Goal: Task Accomplishment & Management: Manage account settings

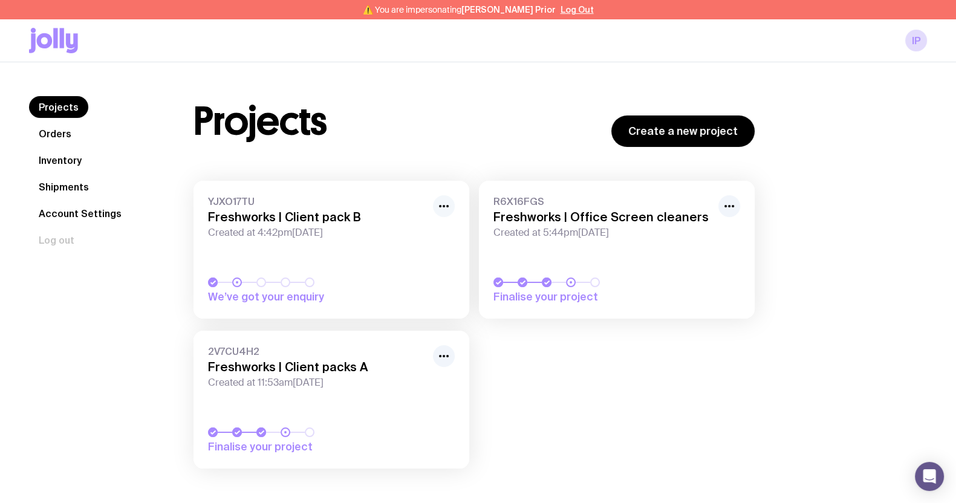
click at [440, 204] on icon "button" at bounding box center [444, 206] width 15 height 15
click at [426, 234] on button "Rename" at bounding box center [416, 233] width 58 height 12
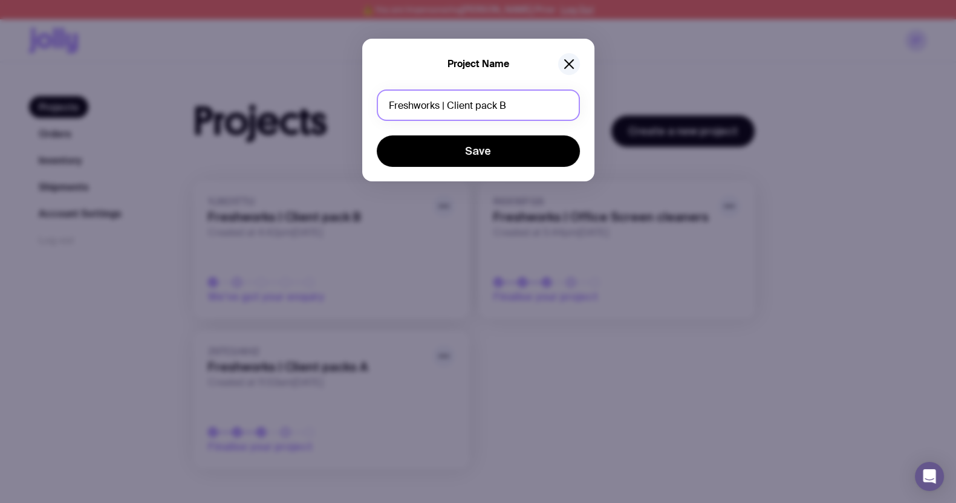
click at [493, 105] on input "Freshworks | Client pack B" at bounding box center [478, 105] width 203 height 31
click at [496, 104] on input "Freshworks | Client pack B" at bounding box center [478, 105] width 203 height 31
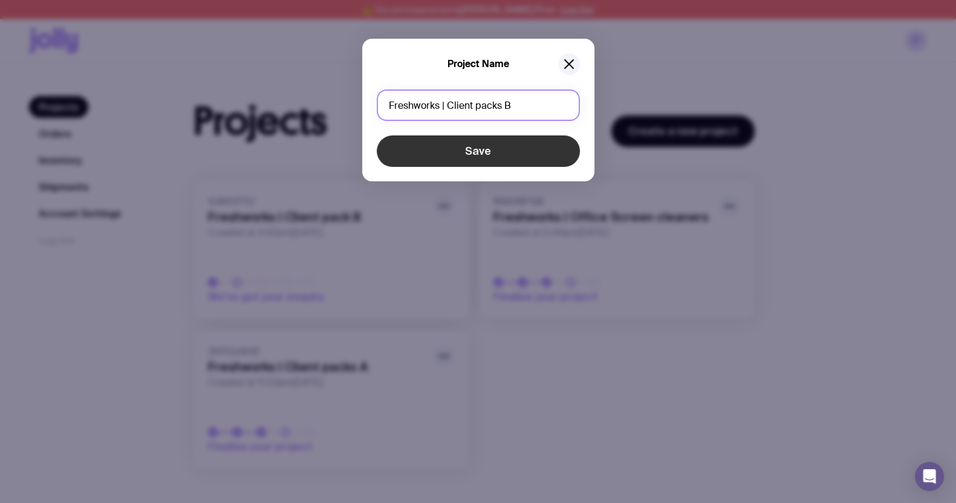
type input "Freshworks | Client packs B"
click at [499, 152] on button "Save" at bounding box center [478, 151] width 203 height 31
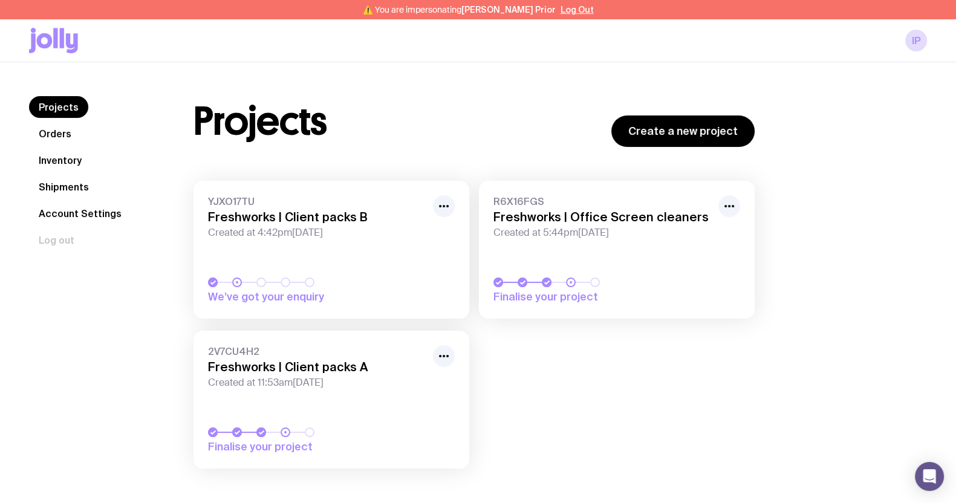
click at [535, 382] on div "YJXO17TU Freshworks | Client packs B Created at 4:42pm, Wed 17th Sep 2025 We’ve…" at bounding box center [474, 331] width 561 height 300
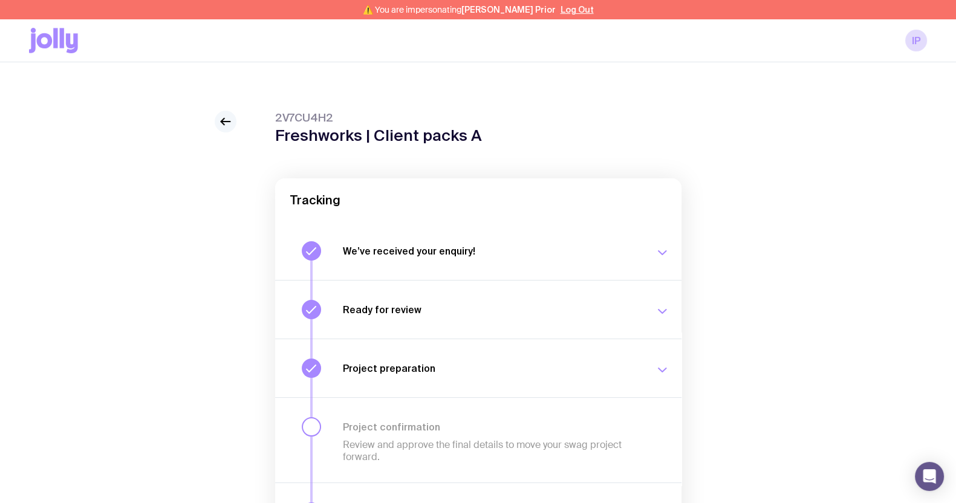
click at [217, 122] on div "2V7CU4H2 Freshworks | Client packs A Tracking We’ve received your enquiry! Our …" at bounding box center [478, 358] width 898 height 494
click at [229, 116] on icon at bounding box center [225, 121] width 15 height 15
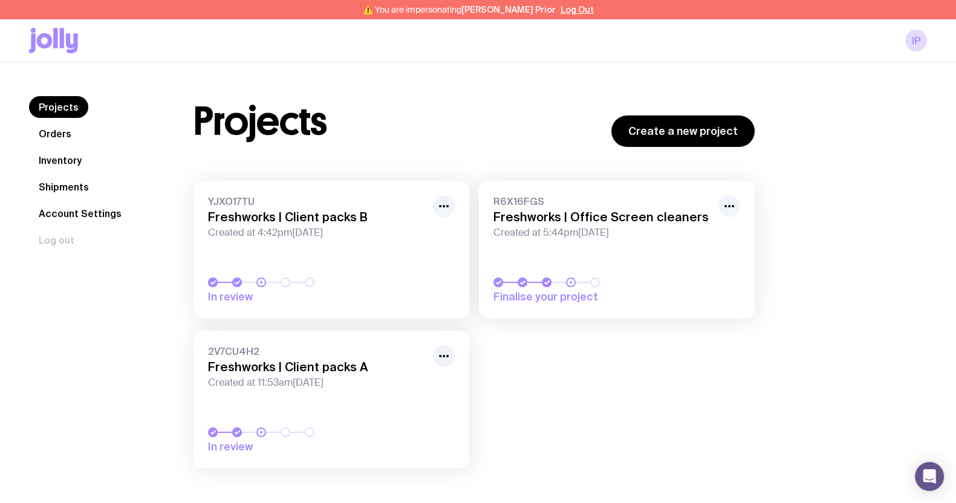
click at [360, 371] on h3 "Freshworks | Client packs A" at bounding box center [317, 367] width 218 height 15
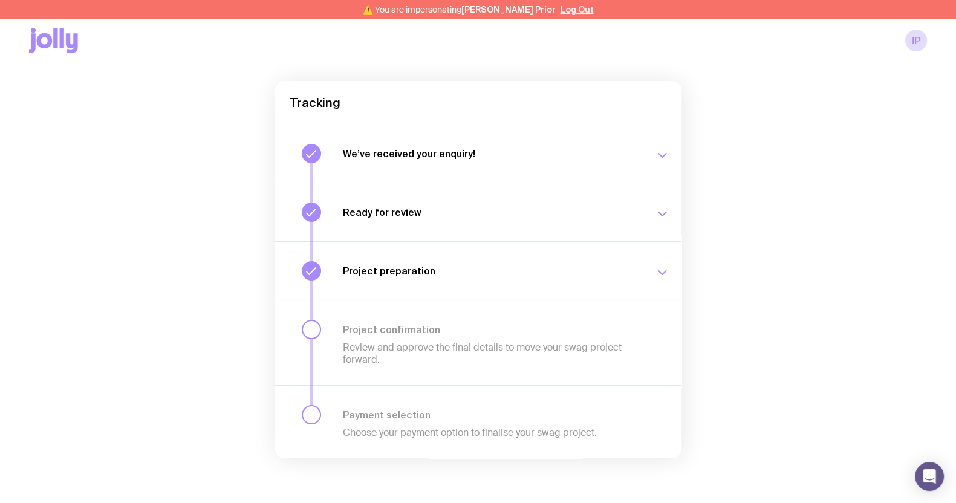
scroll to position [100, 0]
click at [395, 354] on p "Review and approve the final details to move your swag project forward." at bounding box center [492, 351] width 298 height 24
drag, startPoint x: 351, startPoint y: 327, endPoint x: 345, endPoint y: 327, distance: 6.1
click at [351, 327] on h3 "Project confirmation" at bounding box center [492, 327] width 298 height 12
click at [323, 325] on div "Project confirmation Review and approve the final details to move your swag pro…" at bounding box center [478, 339] width 407 height 85
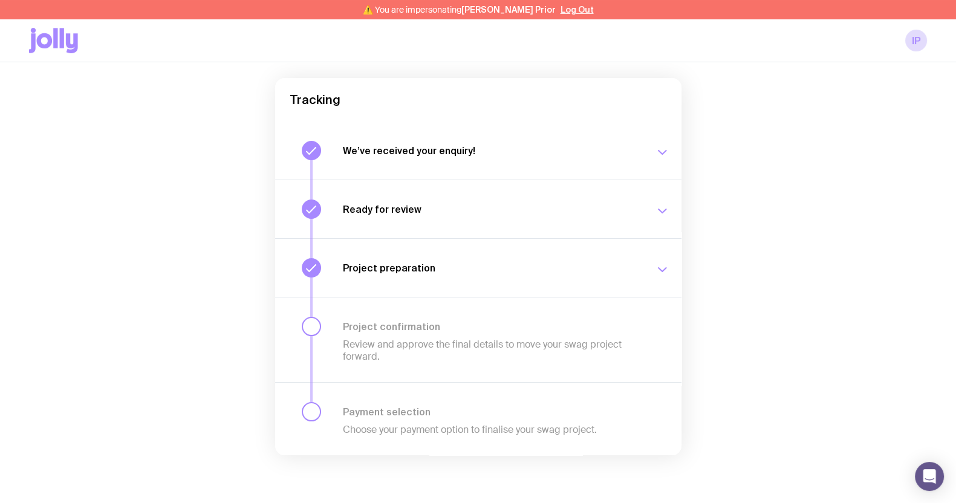
click at [322, 325] on div "Project confirmation Review and approve the final details to move your swag pro…" at bounding box center [478, 339] width 407 height 85
click at [305, 325] on div at bounding box center [311, 326] width 19 height 19
click at [662, 272] on icon "button" at bounding box center [662, 270] width 15 height 15
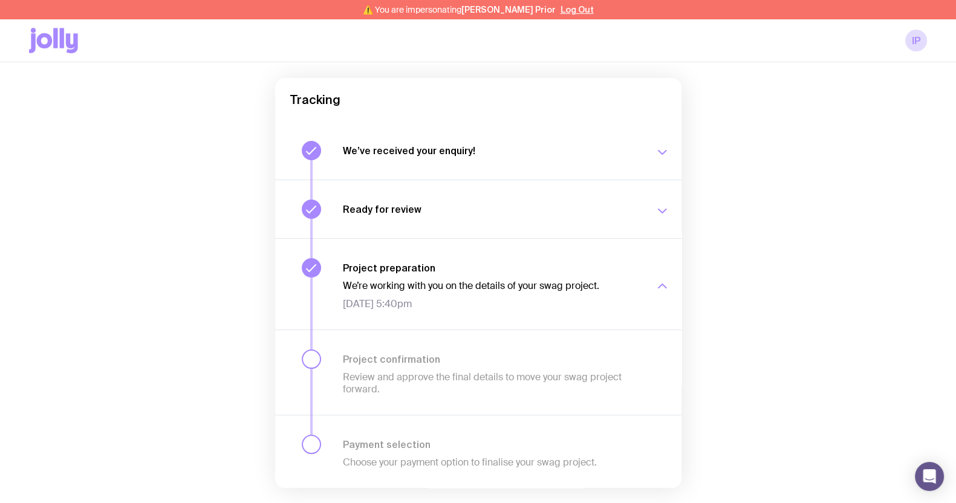
click at [553, 16] on div "⚠️ You are impersonating Isabell Prior Log Out" at bounding box center [478, 9] width 956 height 19
click at [561, 7] on button "Log Out" at bounding box center [577, 10] width 33 height 10
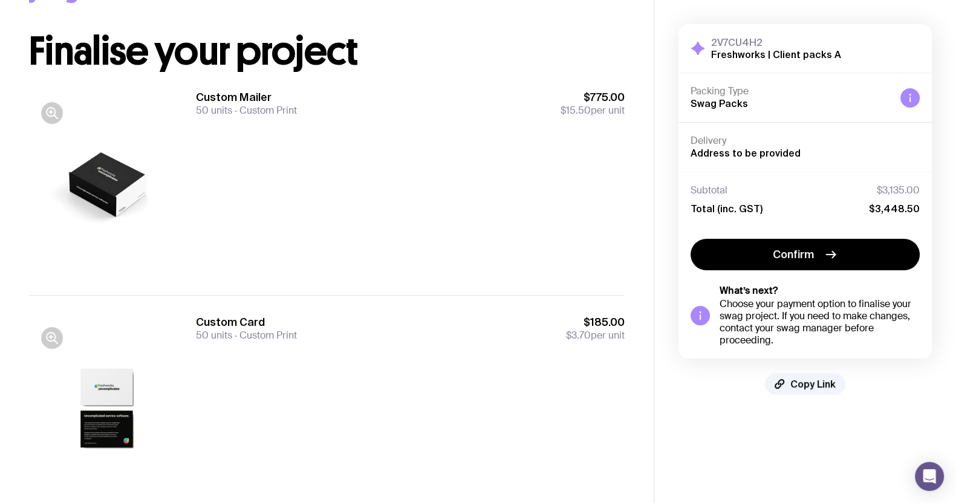
scroll to position [75, 0]
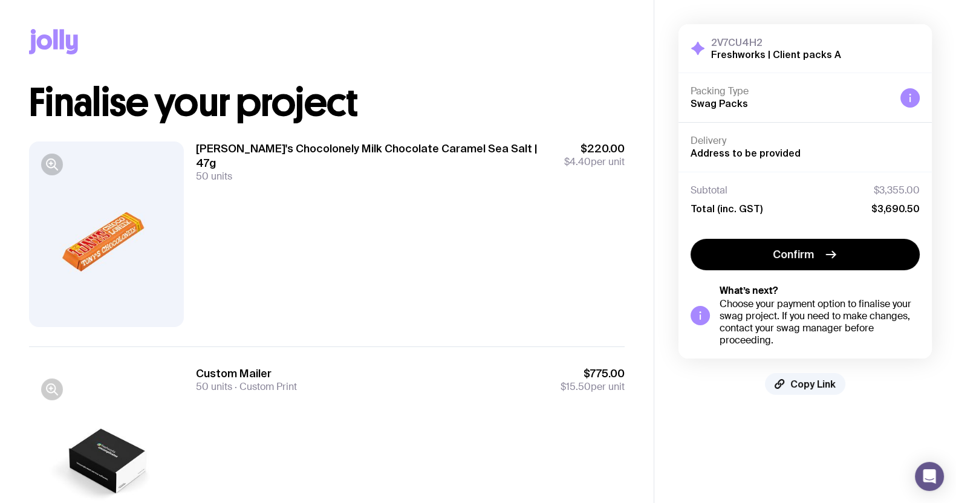
click at [372, 276] on div "[PERSON_NAME]'s Chocolonely Milk Chocolate Caramel Sea Salt | 47g 50 units $220…" at bounding box center [410, 235] width 429 height 186
click at [55, 161] on icon "button" at bounding box center [52, 164] width 15 height 15
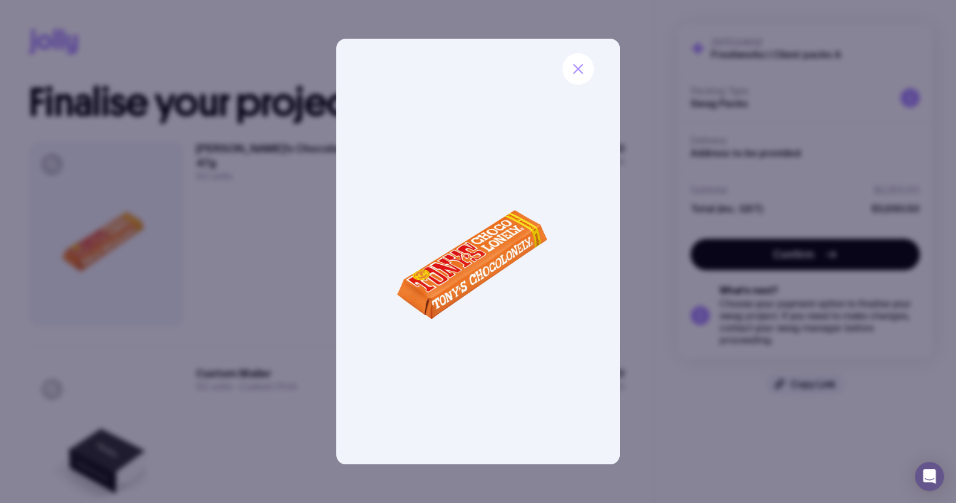
click at [245, 210] on div at bounding box center [478, 251] width 956 height 503
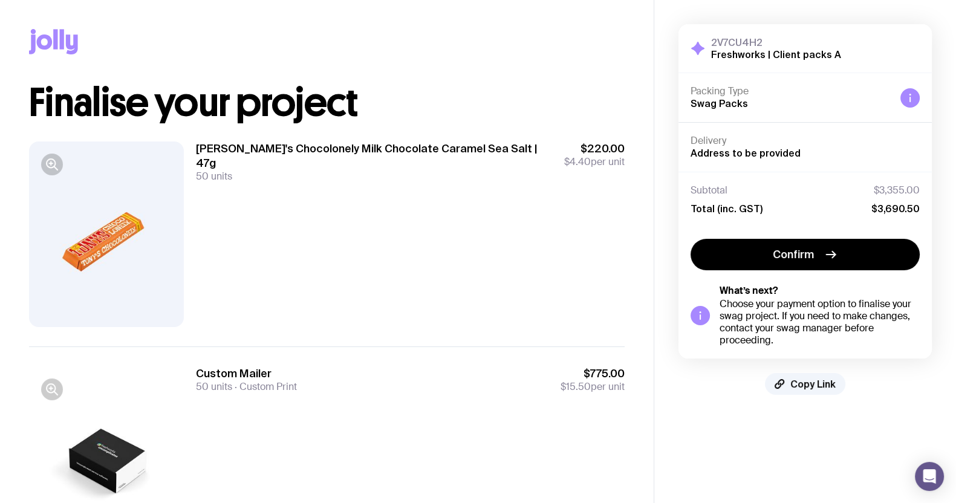
click at [273, 290] on div "Tony's Chocolonely Milk Chocolate Caramel Sea Salt | 47g 50 units $220.00 $4.40…" at bounding box center [410, 235] width 429 height 186
click at [278, 289] on div "Tony's Chocolonely Milk Chocolate Caramel Sea Salt | 47g 50 units $220.00 $4.40…" at bounding box center [410, 235] width 429 height 186
click at [413, 288] on div "Tony's Chocolonely Milk Chocolate Caramel Sea Salt | 47g 50 units $220.00 $4.40…" at bounding box center [410, 235] width 429 height 186
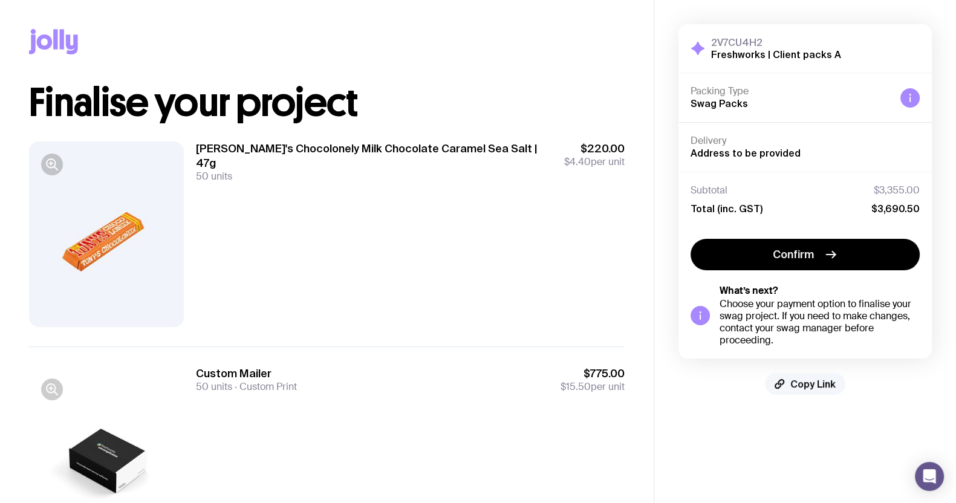
click at [811, 381] on span "Copy Link" at bounding box center [813, 384] width 45 height 12
click at [799, 383] on span "Copy Link" at bounding box center [813, 384] width 45 height 12
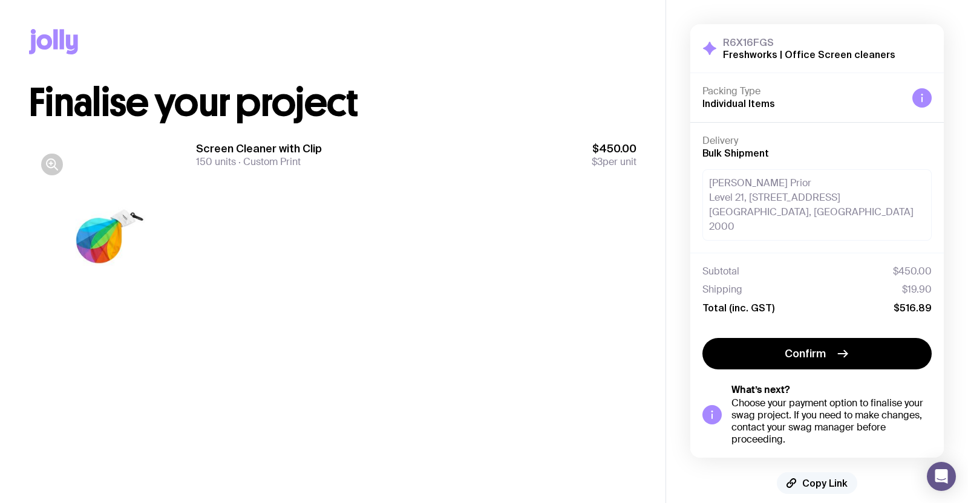
click at [810, 477] on span "Copy Link" at bounding box center [824, 483] width 45 height 12
click at [814, 477] on span "Copy Link" at bounding box center [824, 483] width 45 height 12
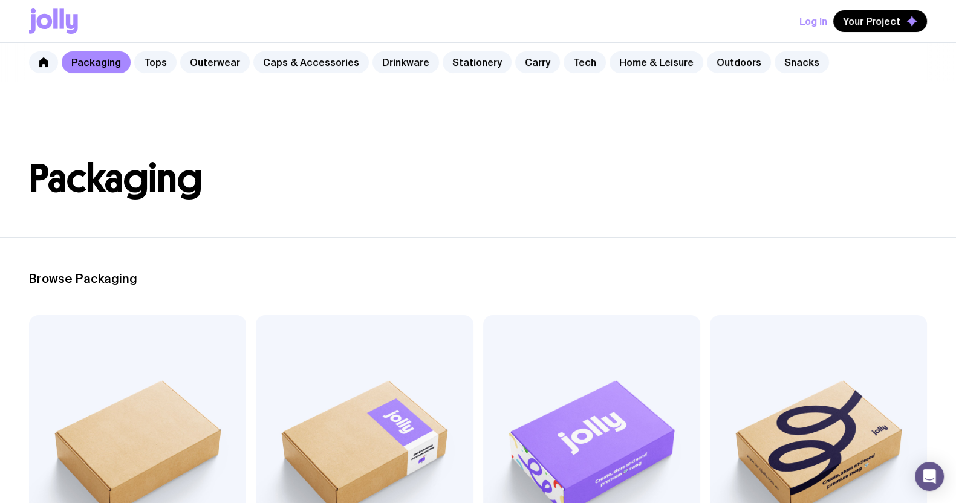
click at [811, 16] on button "Log In" at bounding box center [814, 21] width 28 height 22
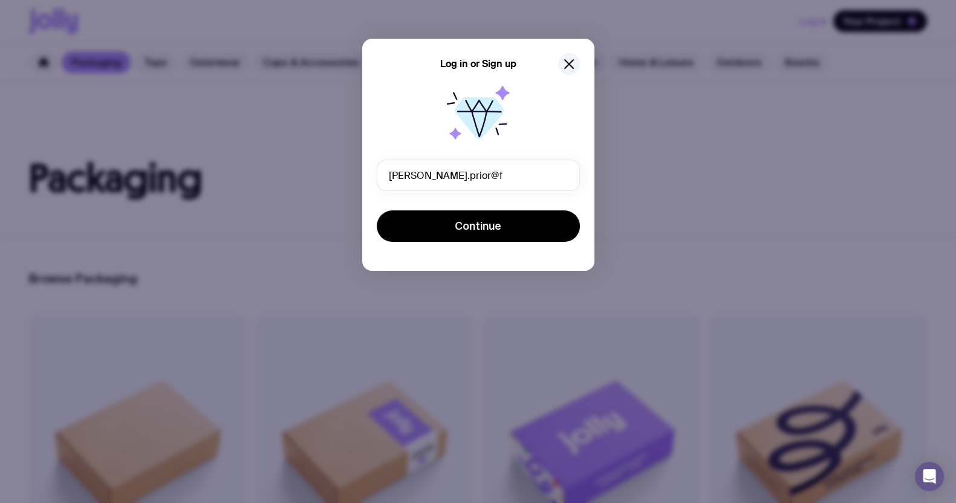
type input "isabell.prior@freshworks.com"
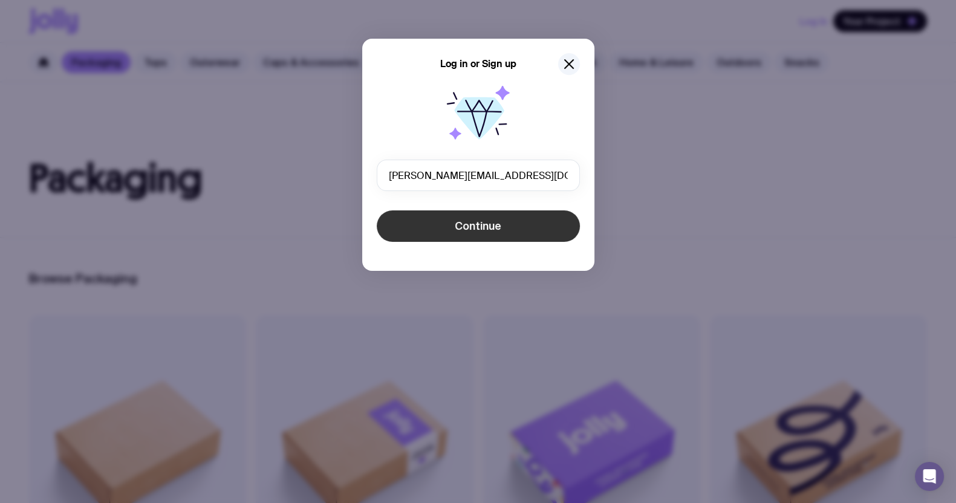
click at [474, 232] on span "Continue" at bounding box center [478, 226] width 47 height 15
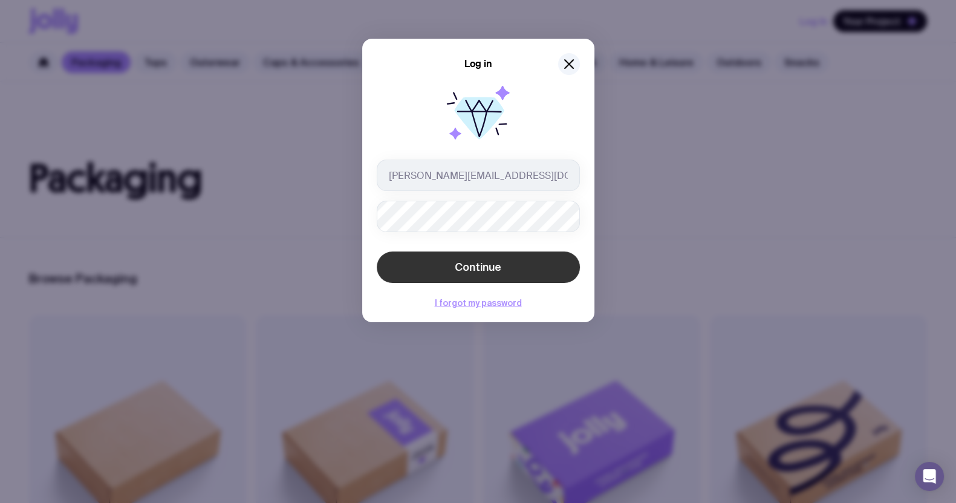
click at [405, 260] on button "Continue" at bounding box center [478, 267] width 203 height 31
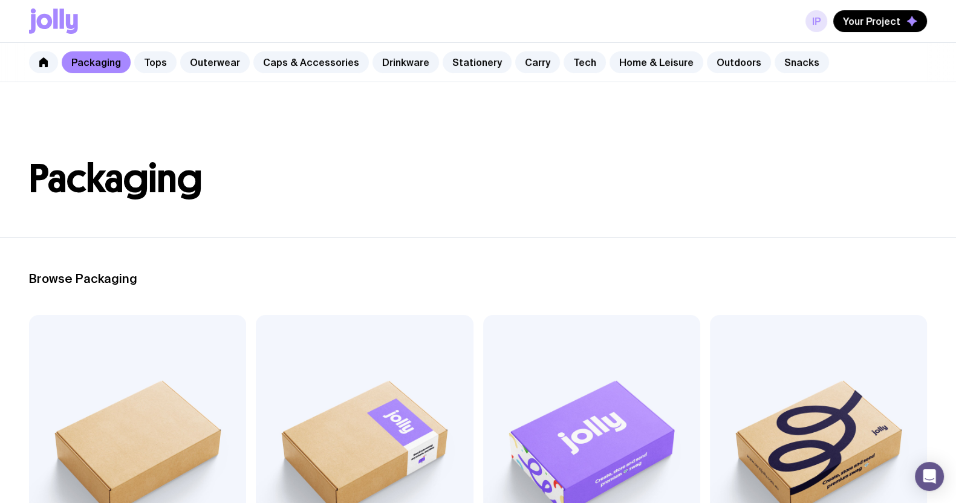
click at [823, 21] on link "IP" at bounding box center [817, 21] width 22 height 22
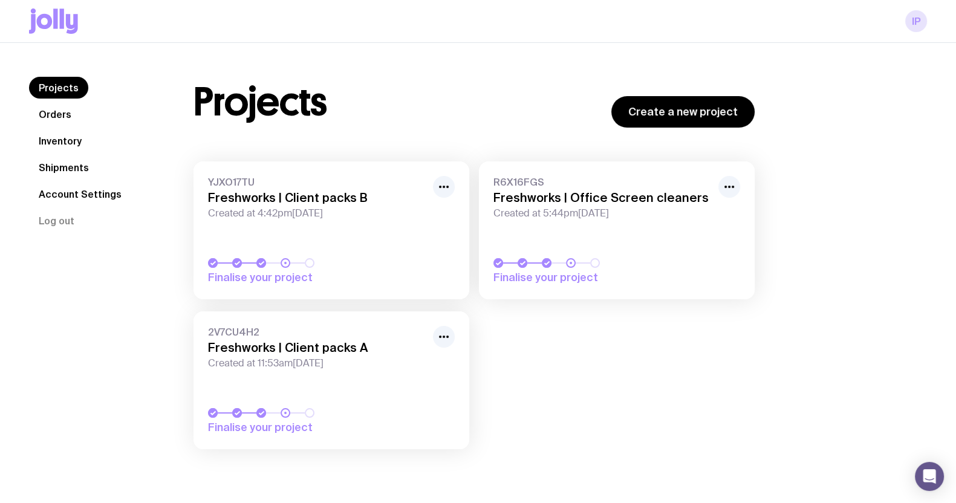
drag, startPoint x: 901, startPoint y: 26, endPoint x: 921, endPoint y: 23, distance: 19.6
click at [910, 25] on div "IP" at bounding box center [478, 21] width 898 height 42
click at [913, 25] on link "IP" at bounding box center [917, 21] width 22 height 22
click at [37, 13] on icon at bounding box center [53, 20] width 49 height 25
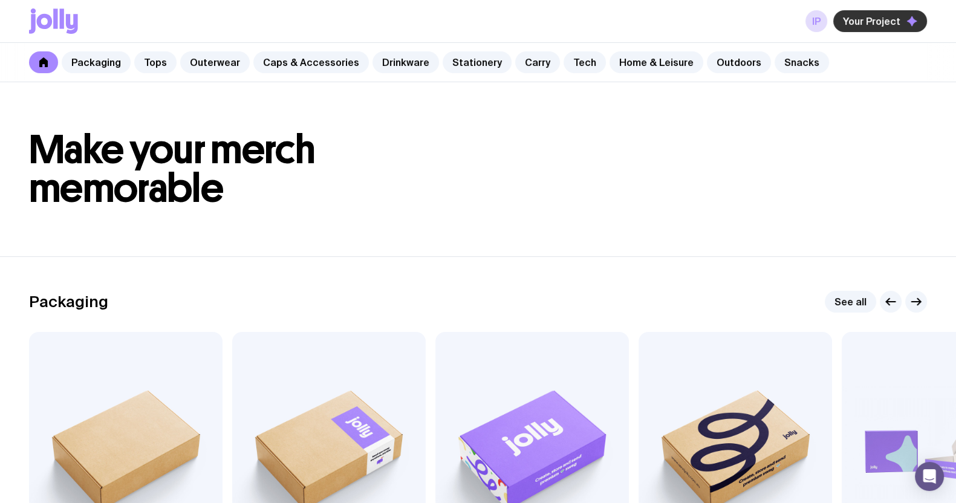
click at [865, 22] on span "Your Project" at bounding box center [871, 21] width 57 height 12
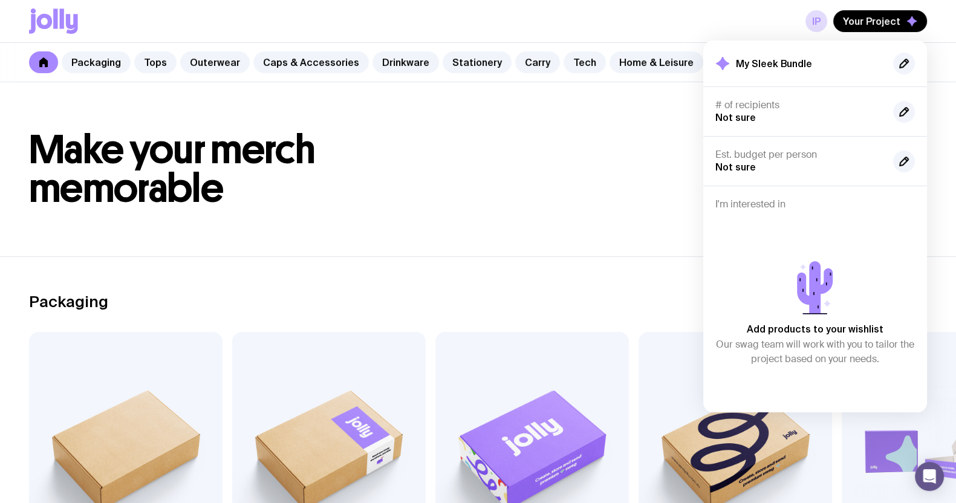
click at [439, 113] on header "Make your merch memorable" at bounding box center [478, 169] width 956 height 174
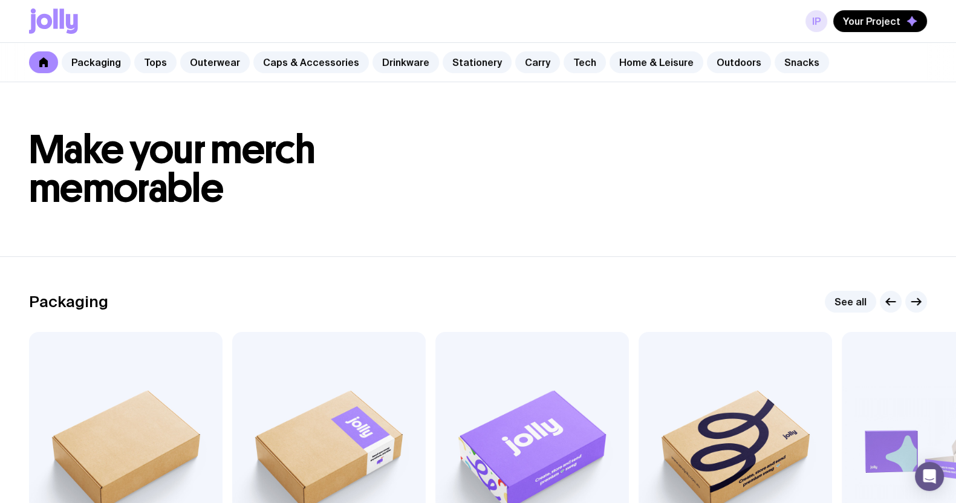
click at [820, 19] on link "IP" at bounding box center [817, 21] width 22 height 22
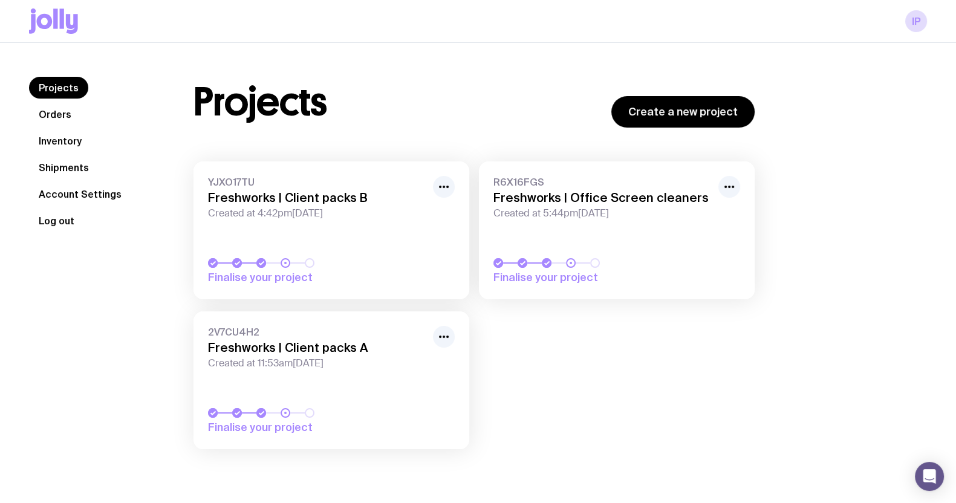
click at [61, 222] on button "Log out" at bounding box center [56, 221] width 55 height 22
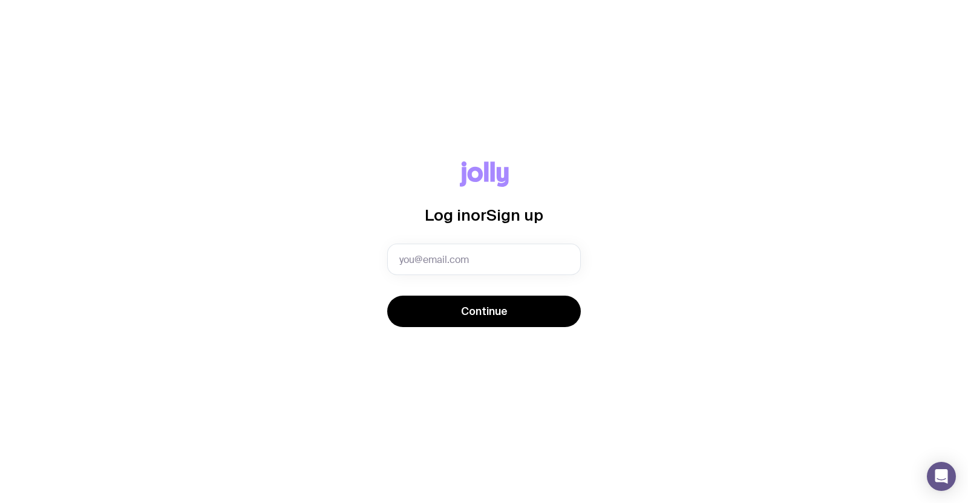
click at [514, 152] on div "Log in or Sign up Invalid email Continue" at bounding box center [484, 251] width 968 height 503
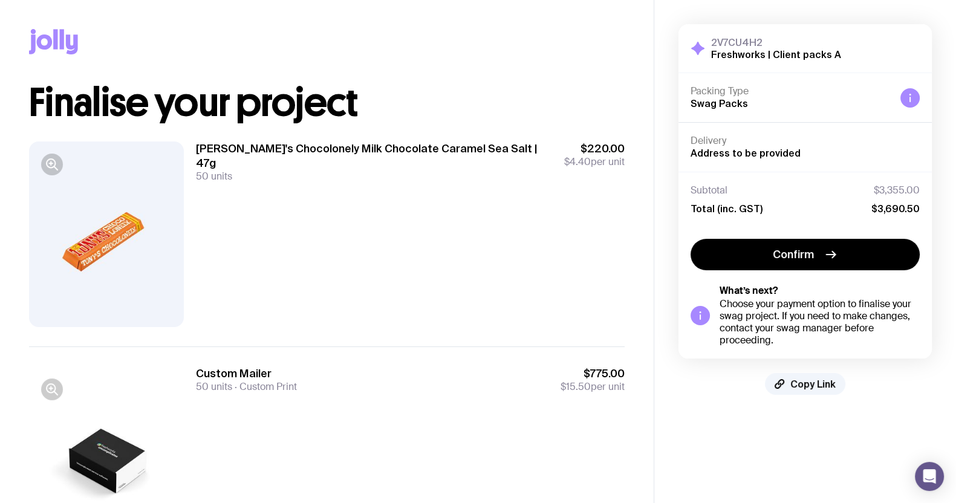
click at [405, 218] on div "[PERSON_NAME]'s Chocolonely Milk Chocolate Caramel Sea Salt | 47g 50 units $220…" at bounding box center [410, 235] width 429 height 186
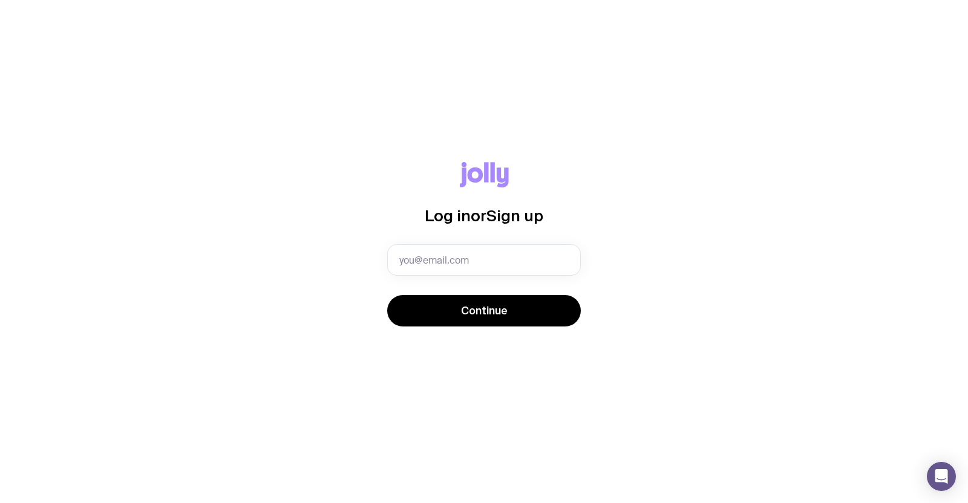
click at [354, 4] on div "Log in or Sign up Continue" at bounding box center [484, 251] width 968 height 503
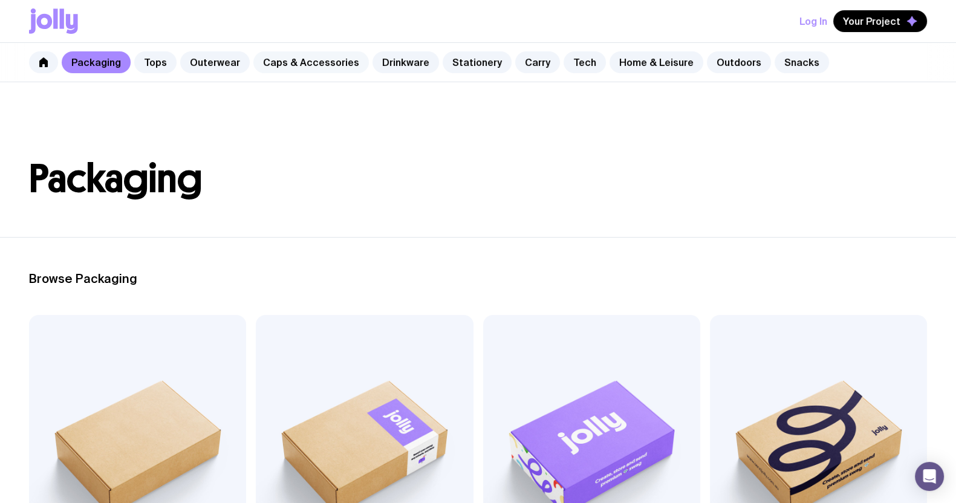
click at [275, 56] on link "Caps & Accessories" at bounding box center [311, 62] width 116 height 22
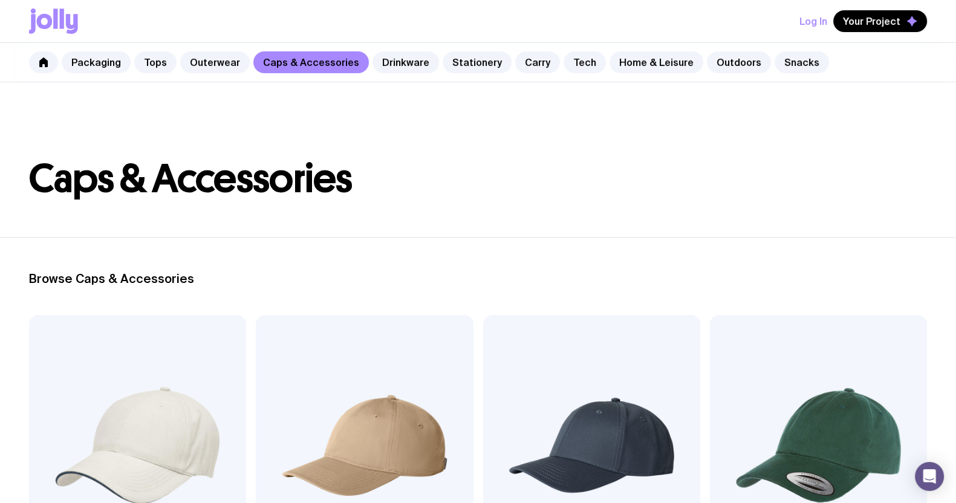
click at [157, 408] on img at bounding box center [137, 445] width 217 height 261
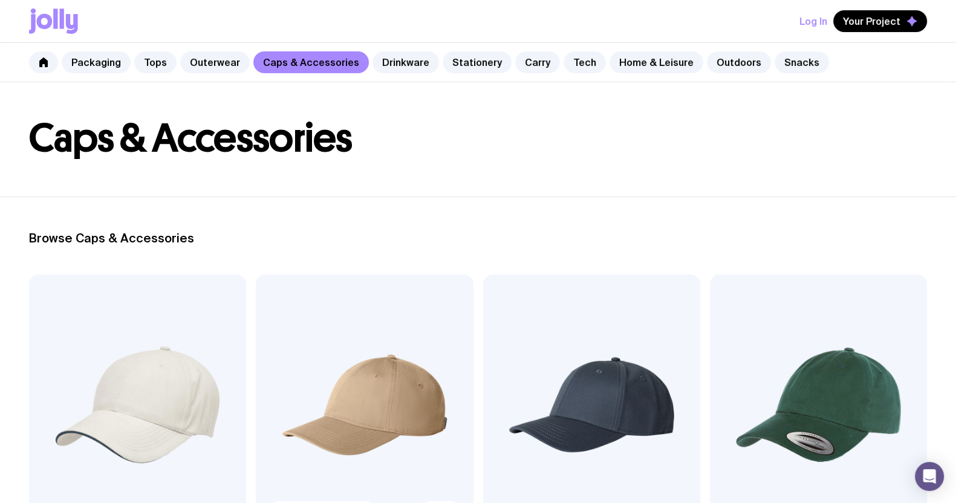
scroll to position [151, 0]
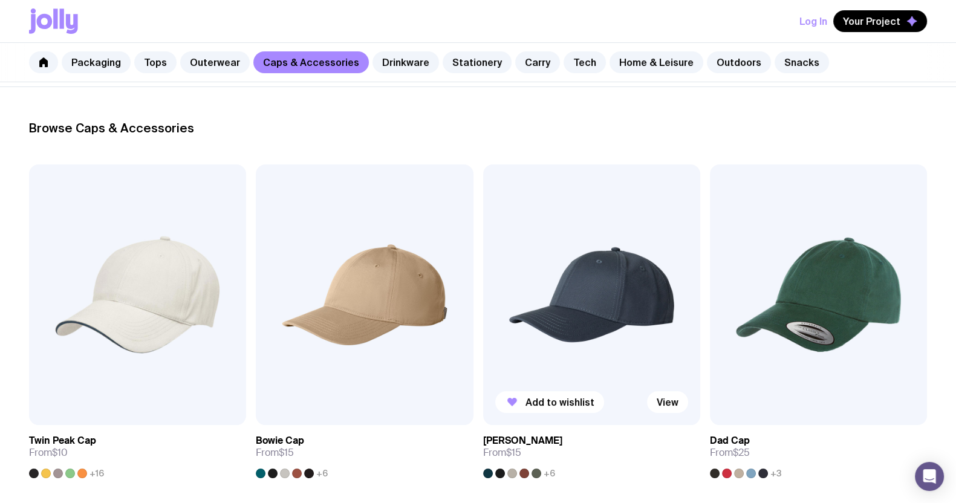
click at [560, 335] on img at bounding box center [591, 295] width 217 height 261
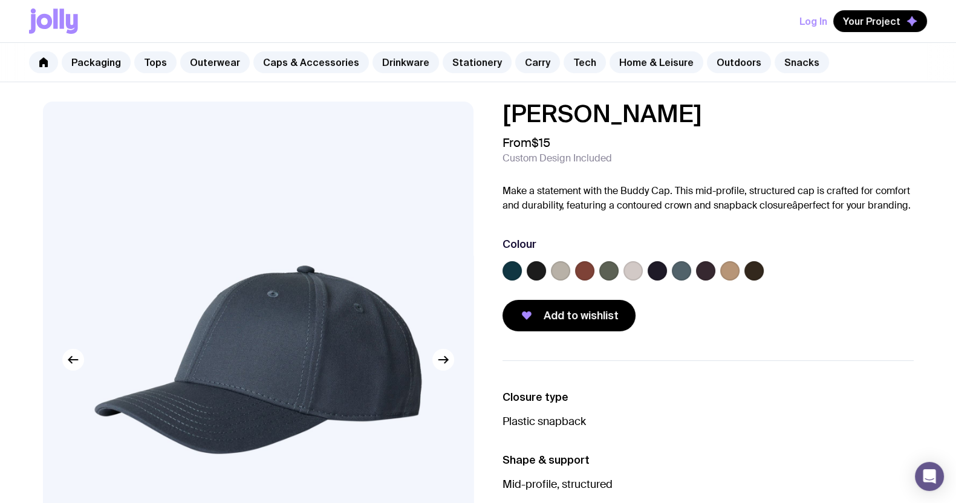
scroll to position [151, 0]
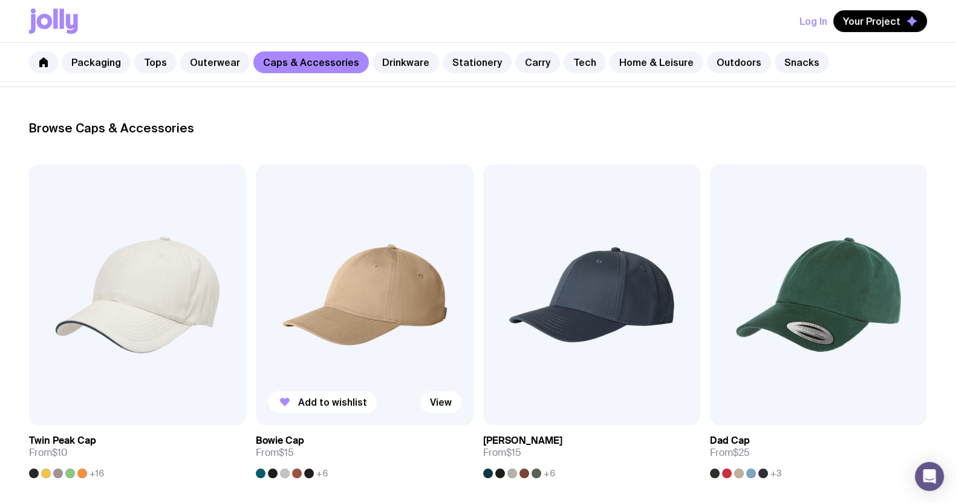
click at [355, 329] on img at bounding box center [364, 295] width 217 height 261
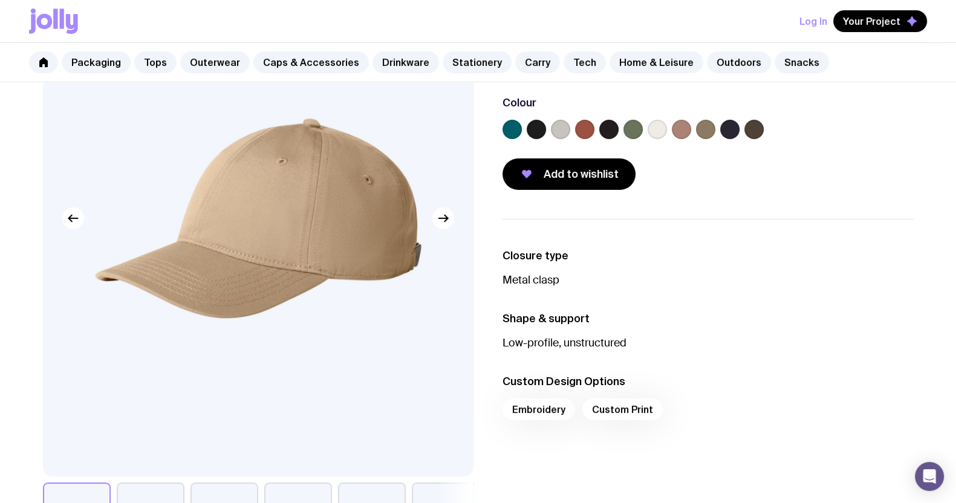
scroll to position [151, 0]
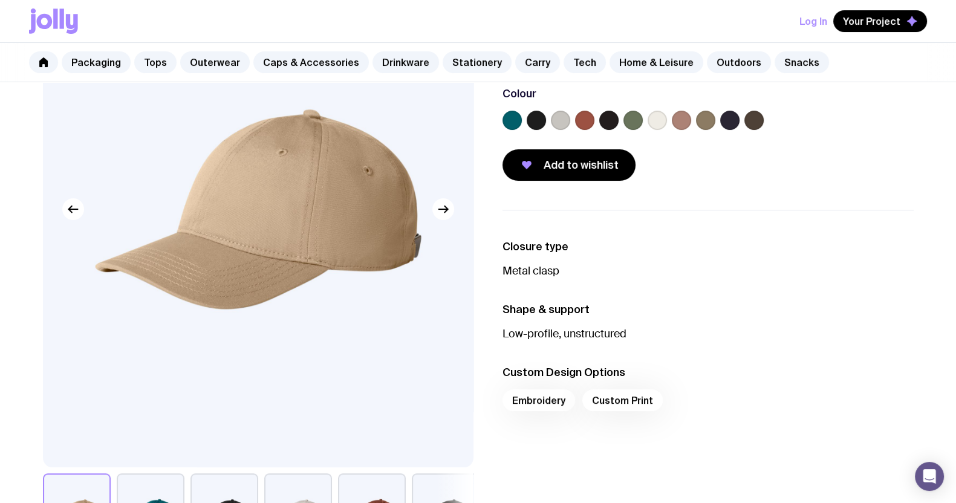
click at [561, 121] on label at bounding box center [560, 120] width 19 height 19
click at [0, 0] on input "radio" at bounding box center [0, 0] width 0 height 0
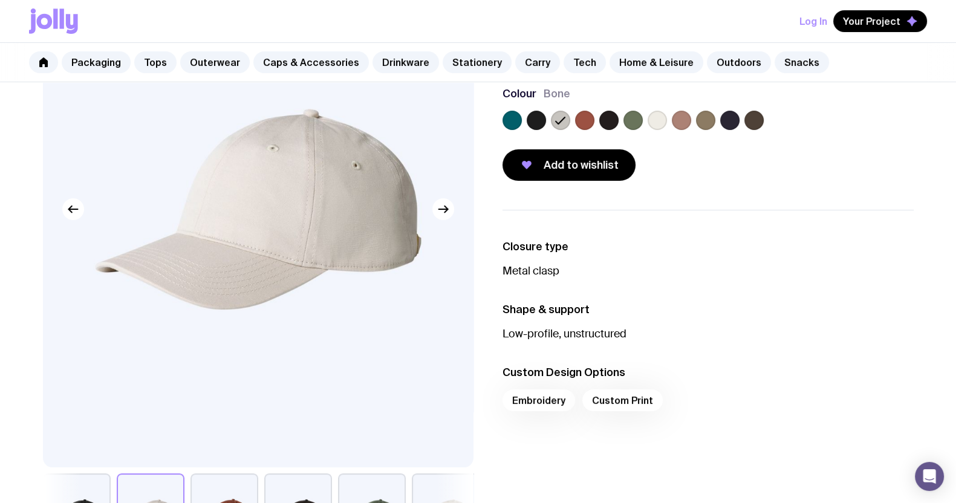
click at [655, 118] on label at bounding box center [657, 120] width 19 height 19
click at [0, 0] on input "radio" at bounding box center [0, 0] width 0 height 0
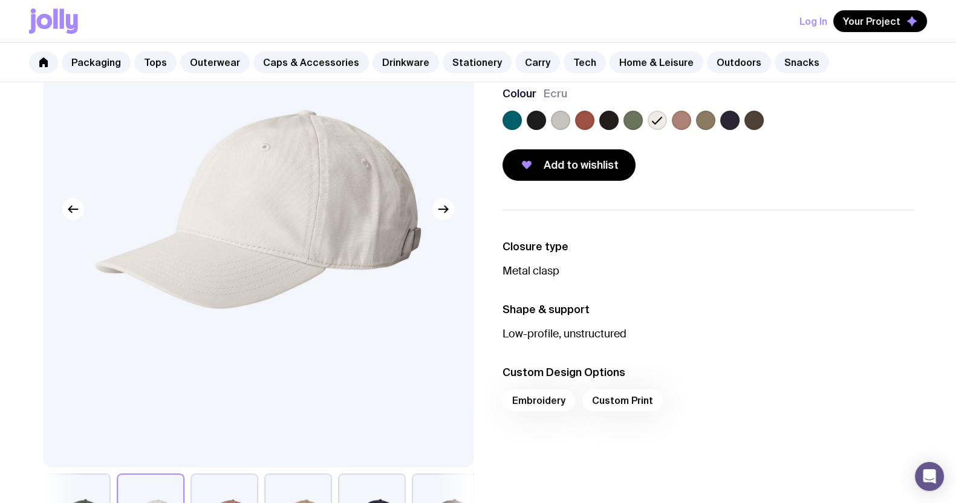
click at [560, 120] on label at bounding box center [560, 120] width 19 height 19
click at [0, 0] on input "radio" at bounding box center [0, 0] width 0 height 0
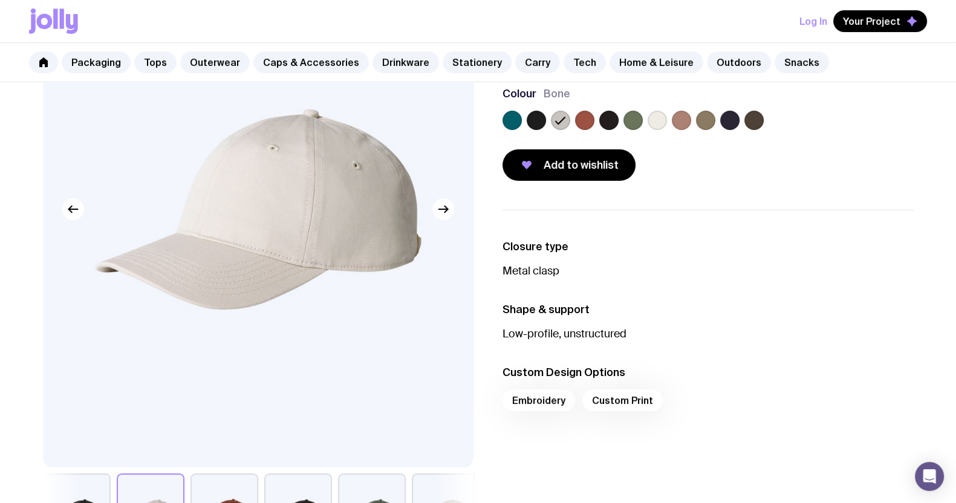
click at [655, 113] on label at bounding box center [657, 120] width 19 height 19
click at [0, 0] on input "radio" at bounding box center [0, 0] width 0 height 0
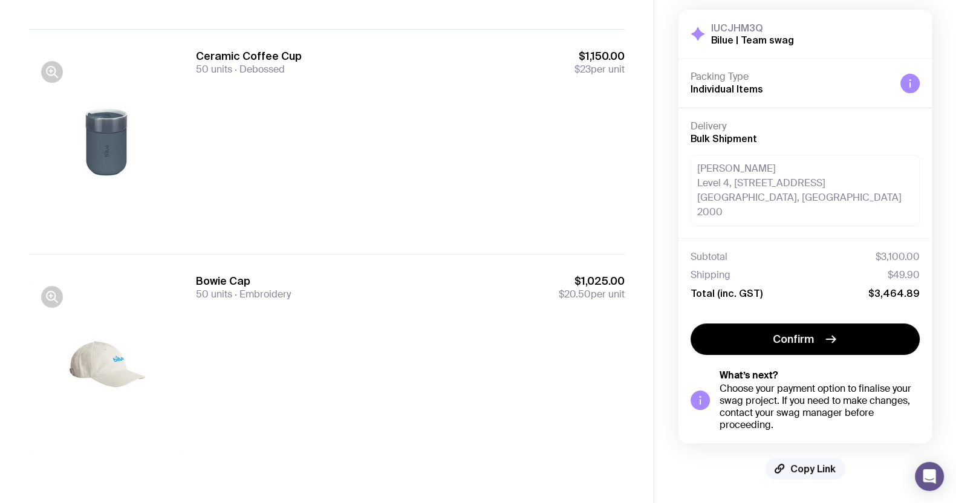
click at [809, 464] on span "Copy Link" at bounding box center [813, 469] width 45 height 12
